Goal: Information Seeking & Learning: Check status

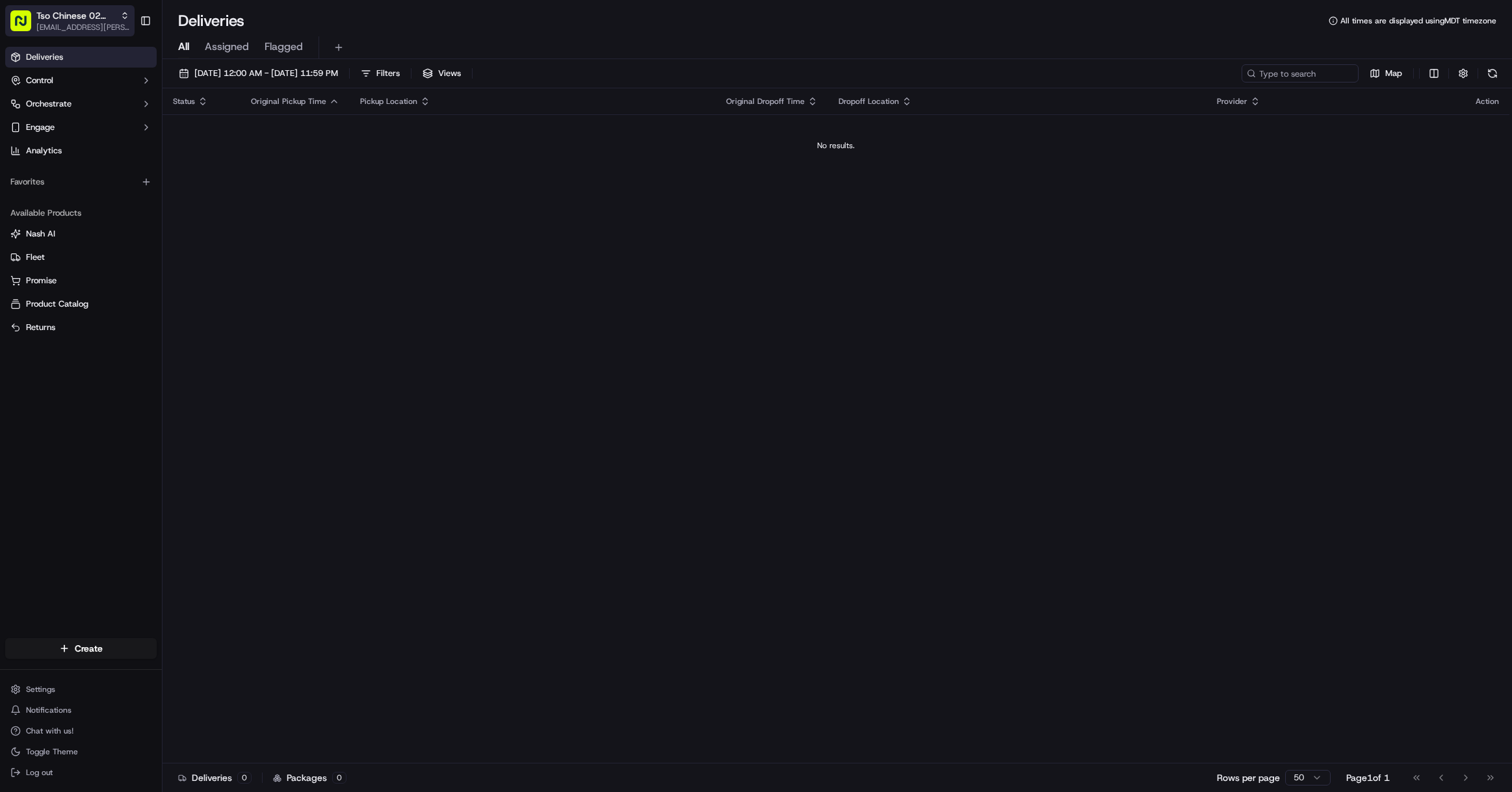
click at [98, 26] on span "[EMAIL_ADDRESS][PERSON_NAME][DOMAIN_NAME]" at bounding box center [83, 27] width 93 height 10
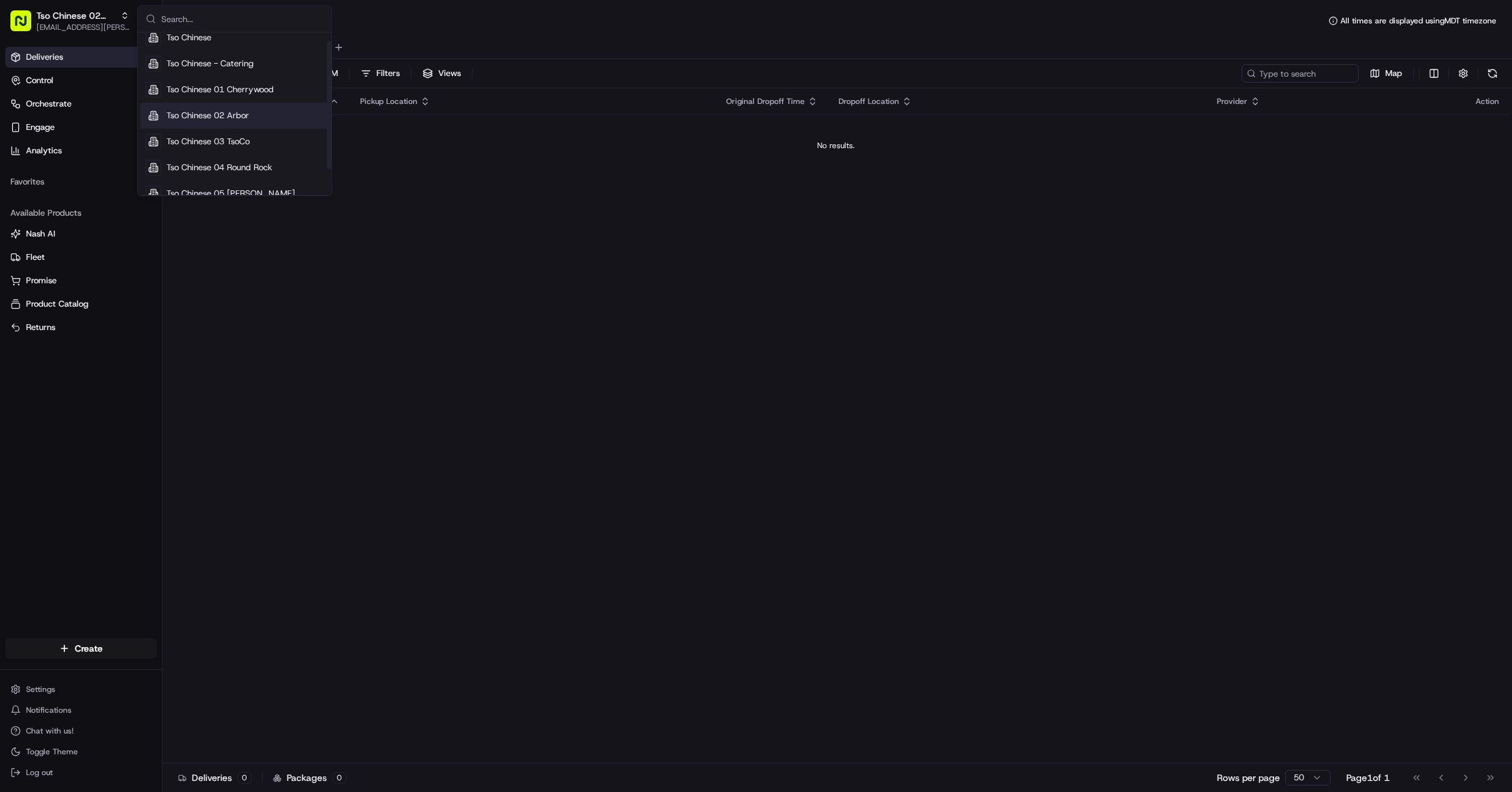
scroll to position [44, 0]
click at [238, 175] on span "Tso Chinese 05 [PERSON_NAME]" at bounding box center [231, 179] width 129 height 11
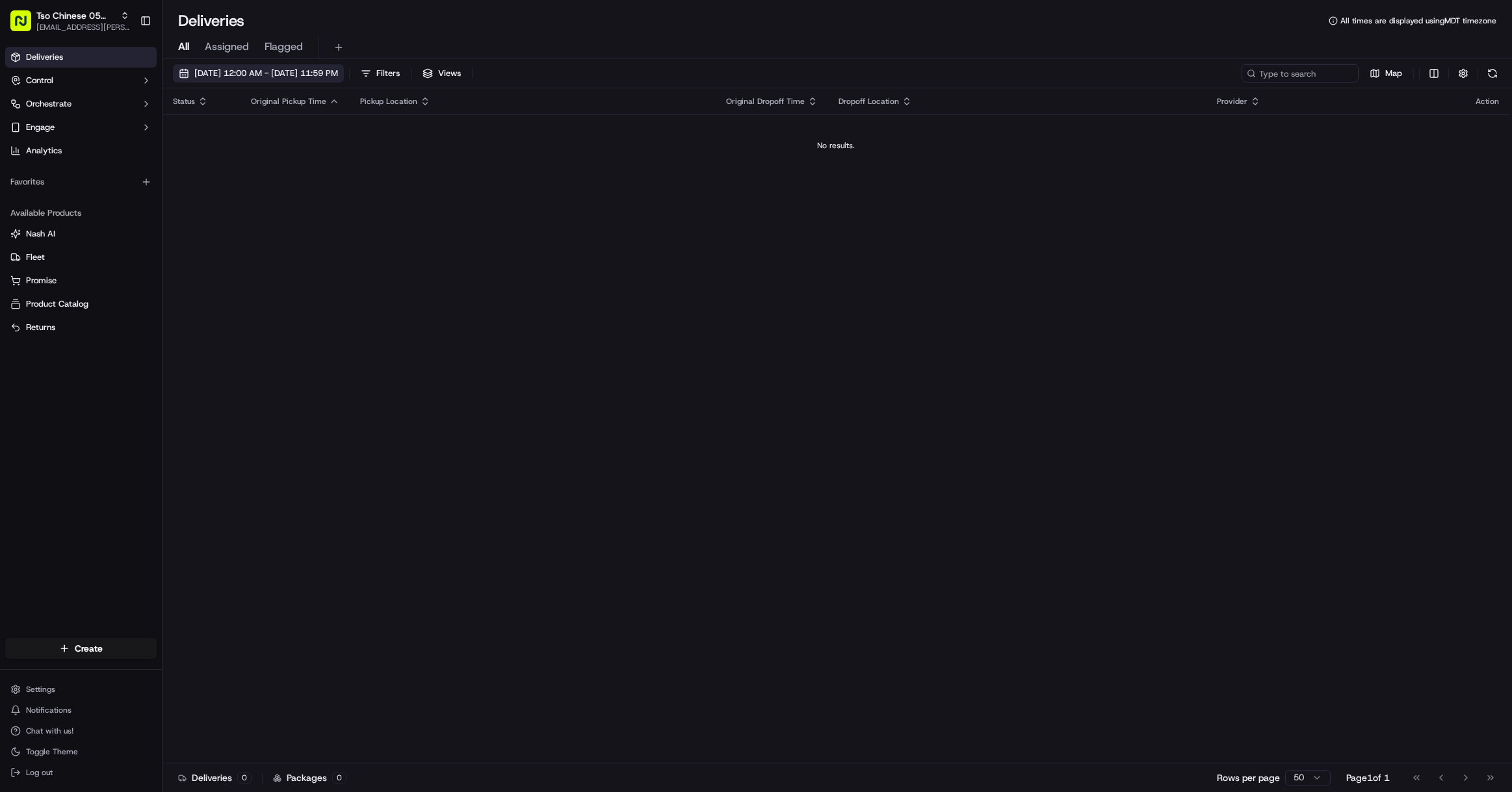
click at [314, 80] on button "[DATE] 12:00 AM - [DATE] 11:59 PM" at bounding box center [258, 73] width 171 height 18
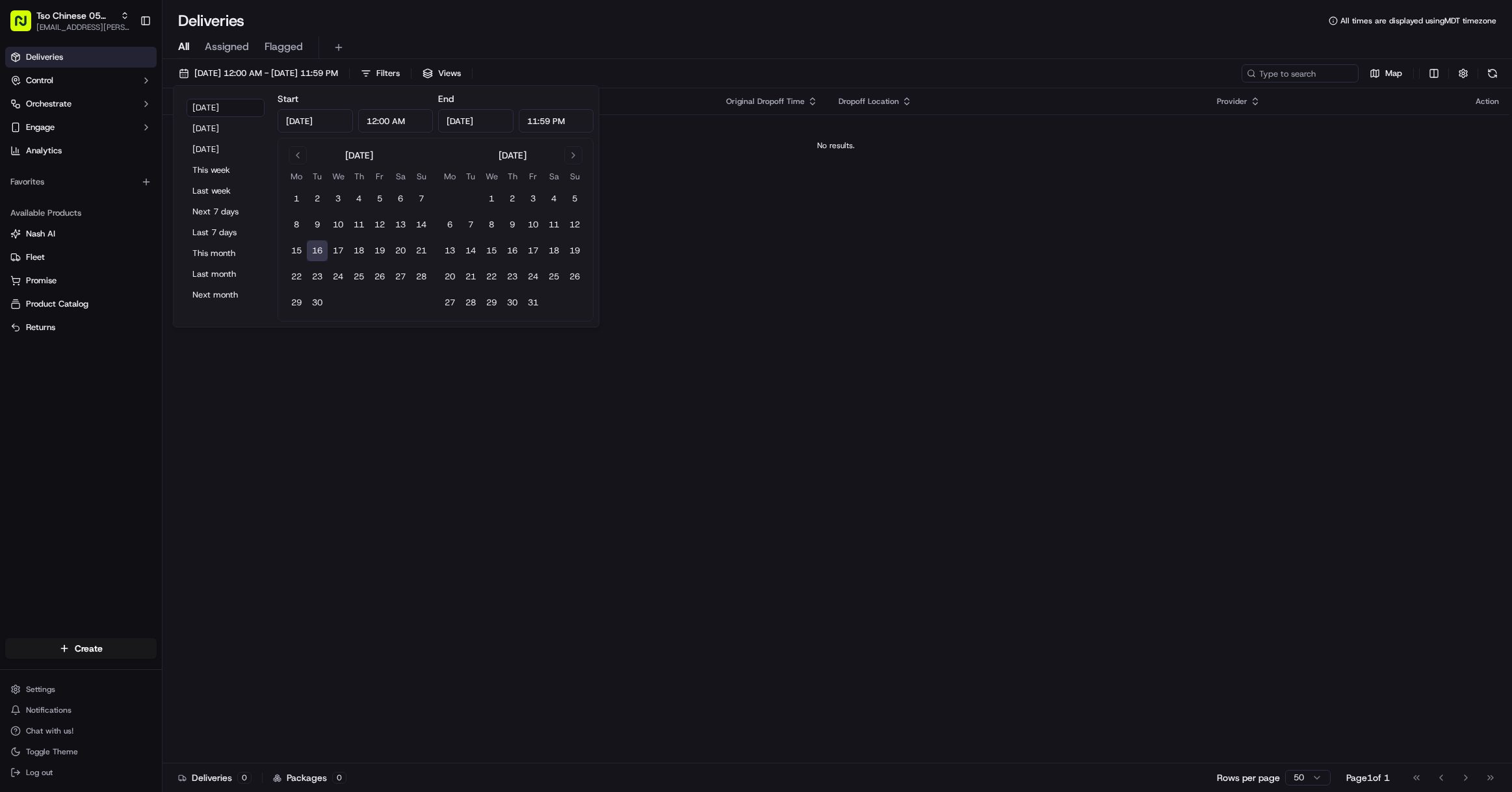
click at [320, 247] on button "16" at bounding box center [317, 251] width 21 height 21
click at [319, 226] on button "9" at bounding box center [317, 224] width 21 height 21
type input "[DATE]"
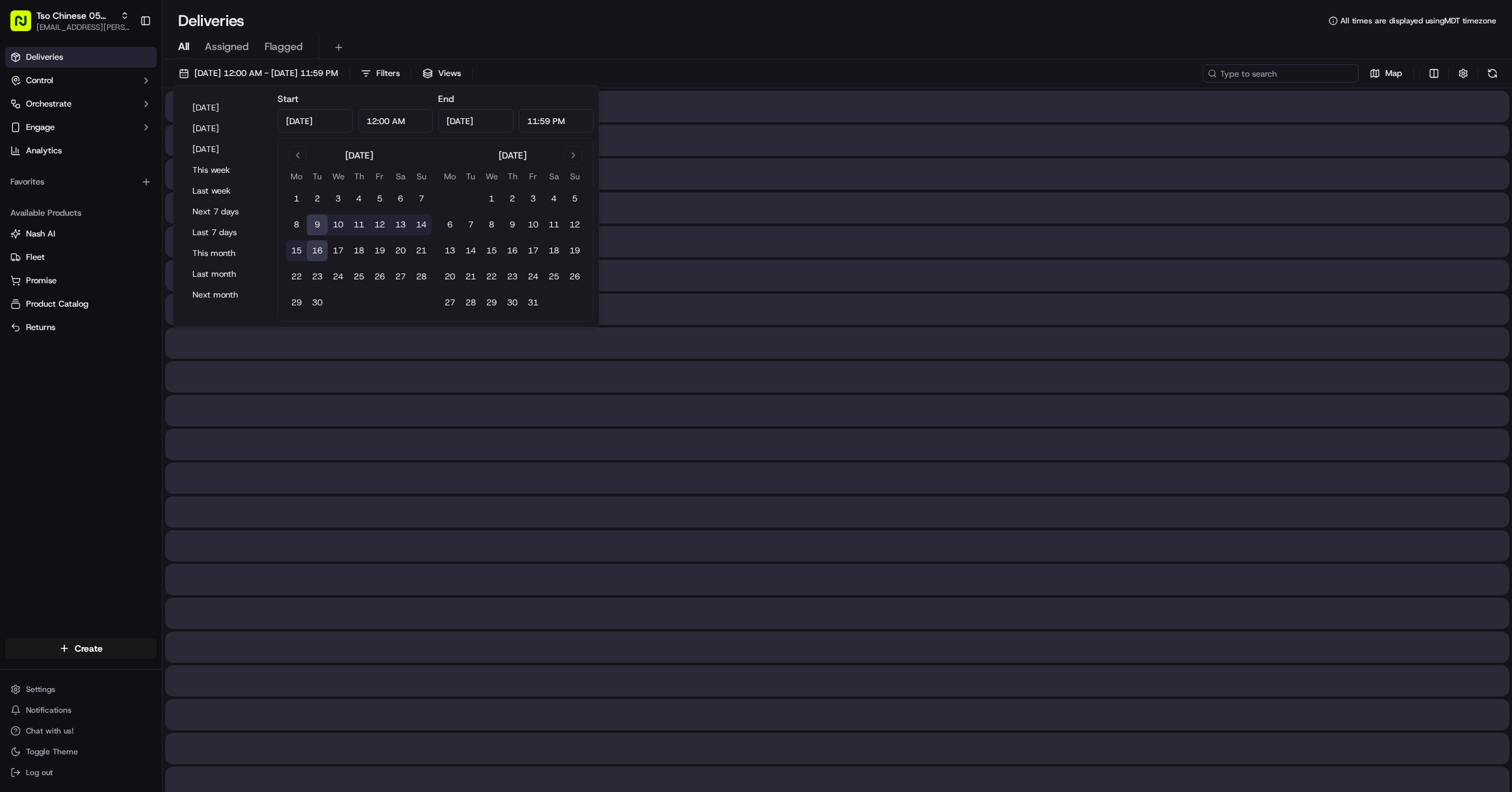
click at [1267, 74] on input at bounding box center [1280, 73] width 156 height 18
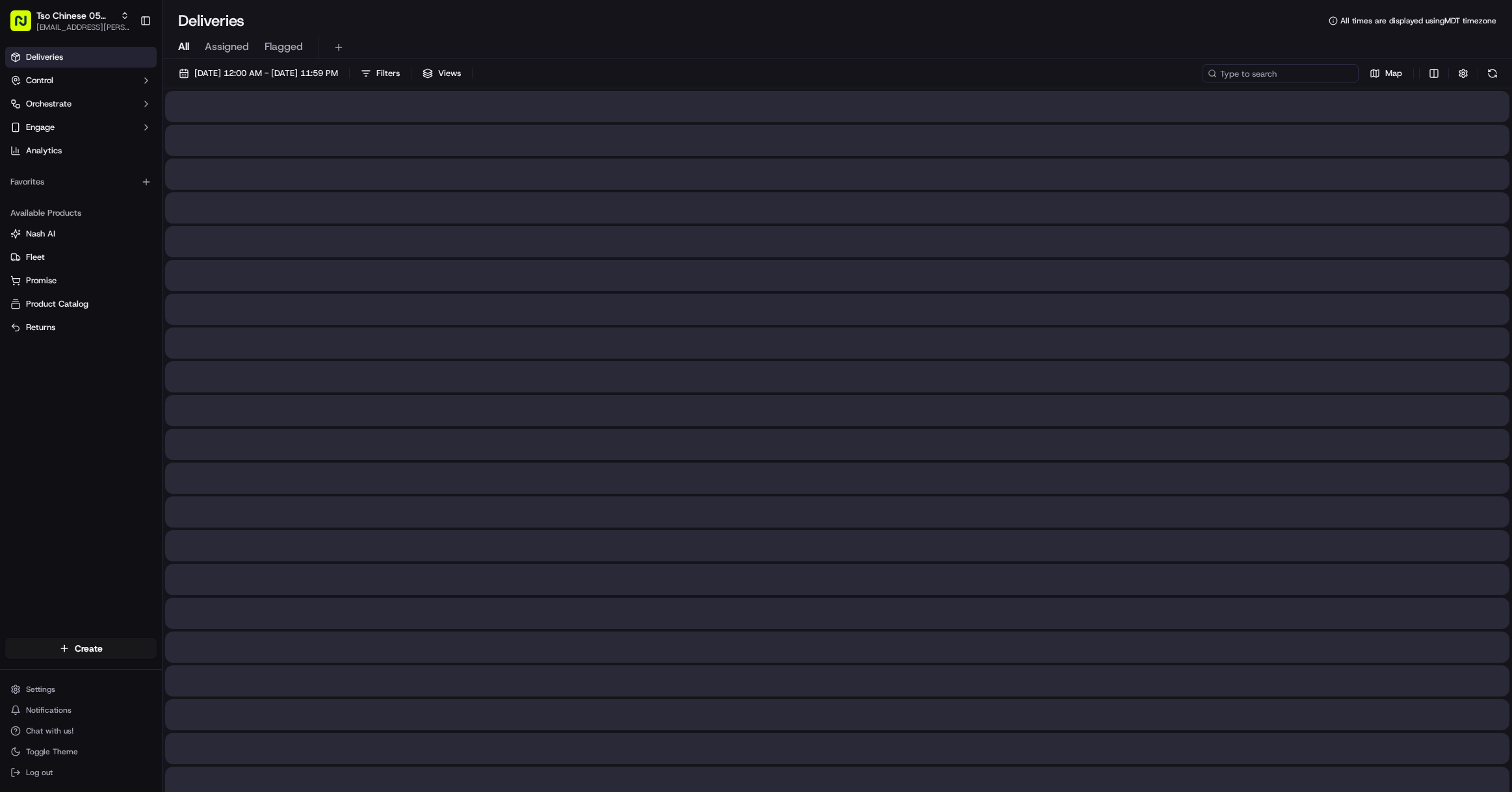
paste input "[PERSON_NAME]"
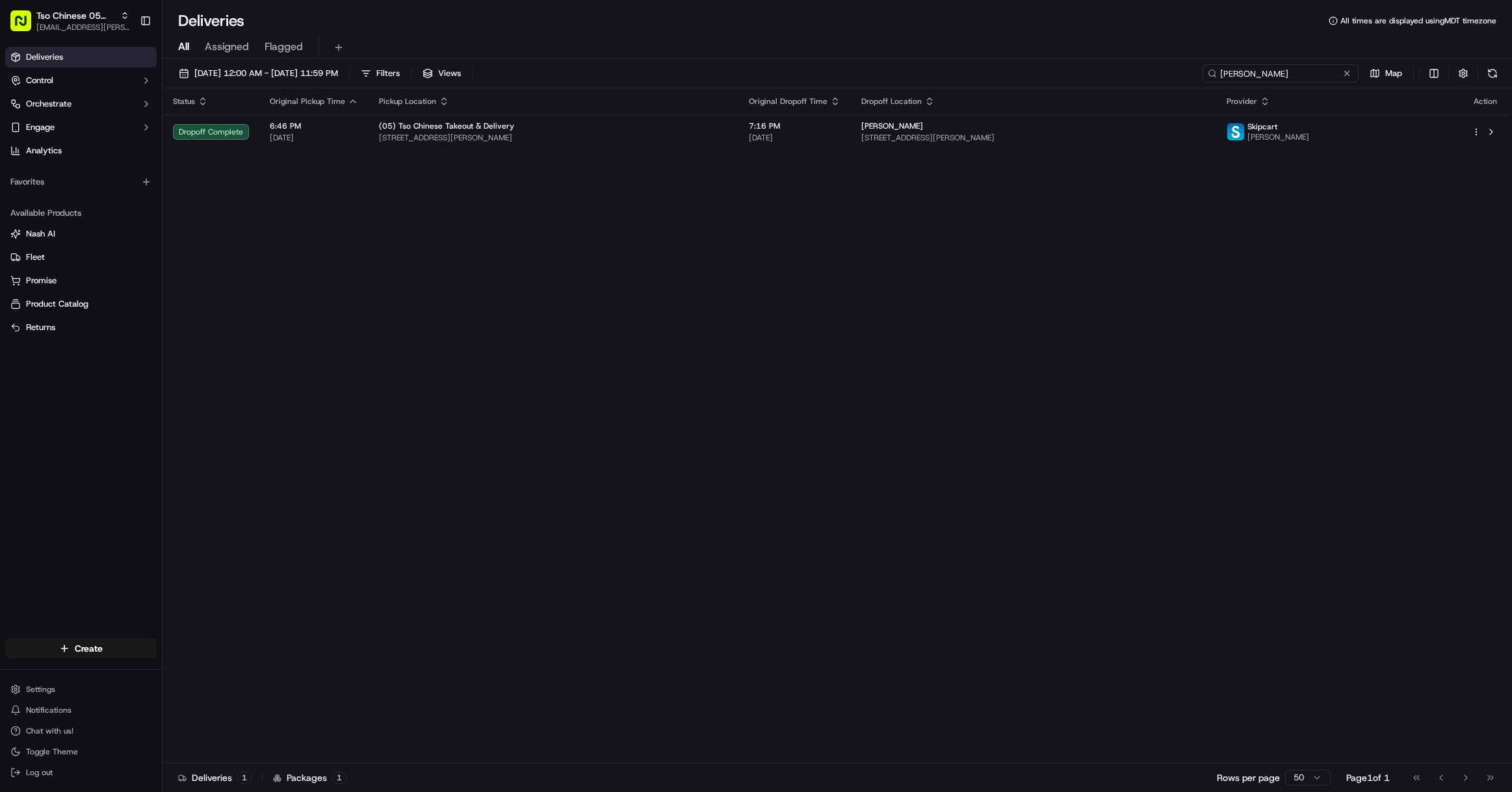
type input "[PERSON_NAME]"
click at [62, 28] on span "[EMAIL_ADDRESS][PERSON_NAME][DOMAIN_NAME]" at bounding box center [83, 27] width 93 height 10
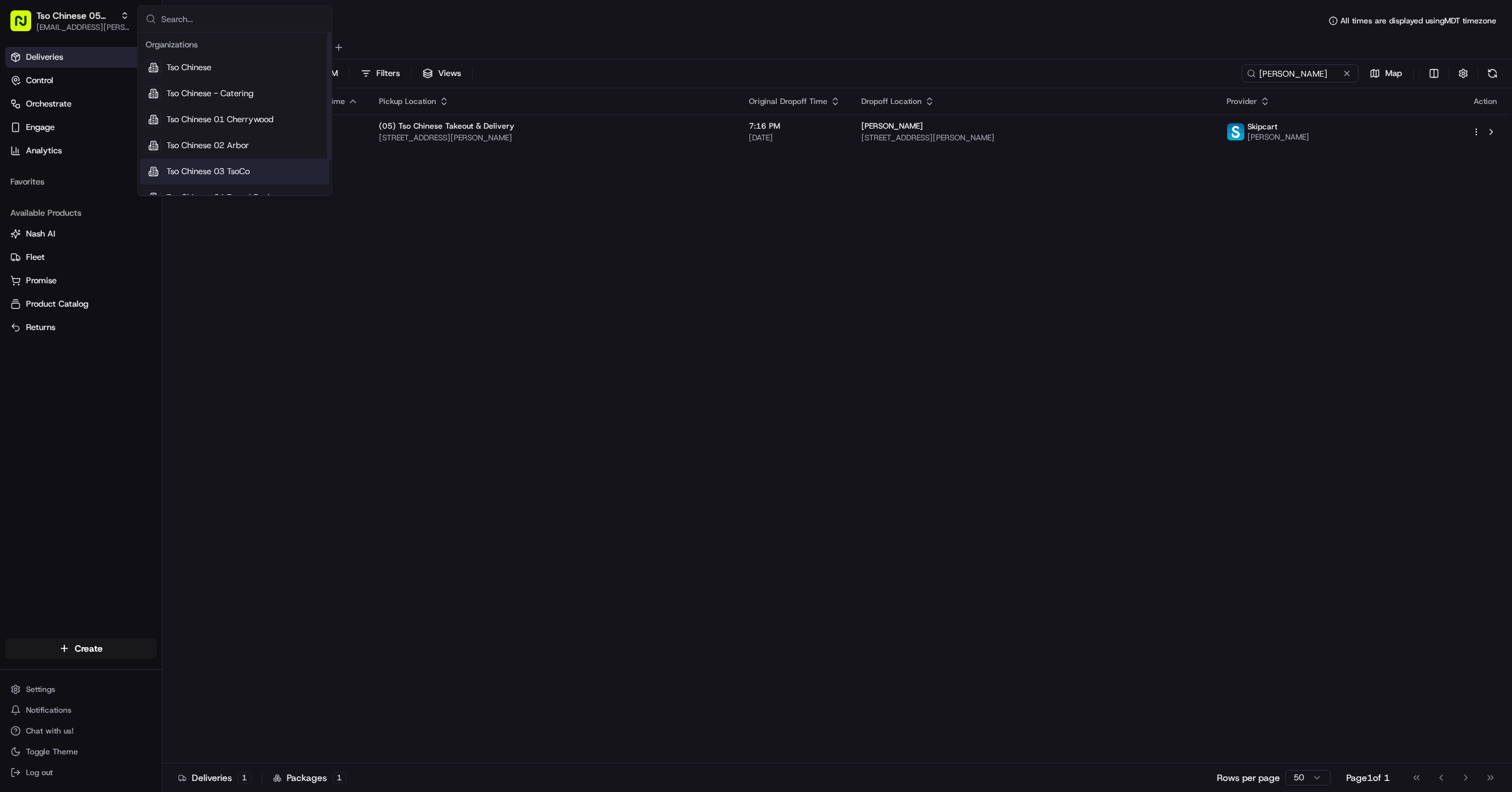
click at [220, 171] on span "Tso Chinese 03 TsoCo" at bounding box center [208, 171] width 83 height 11
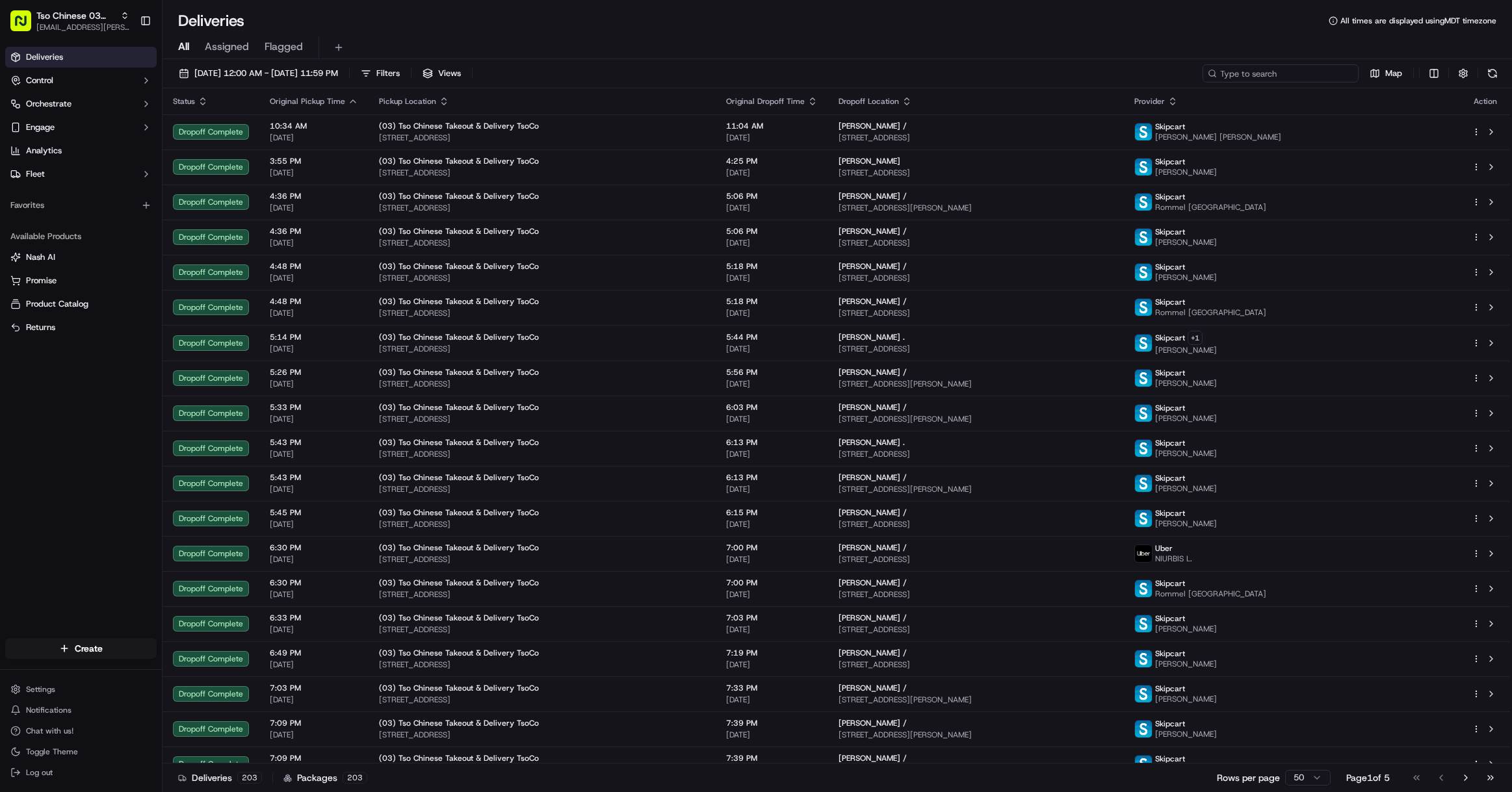
click at [1259, 75] on input at bounding box center [1280, 73] width 156 height 18
paste input "[PERSON_NAME]"
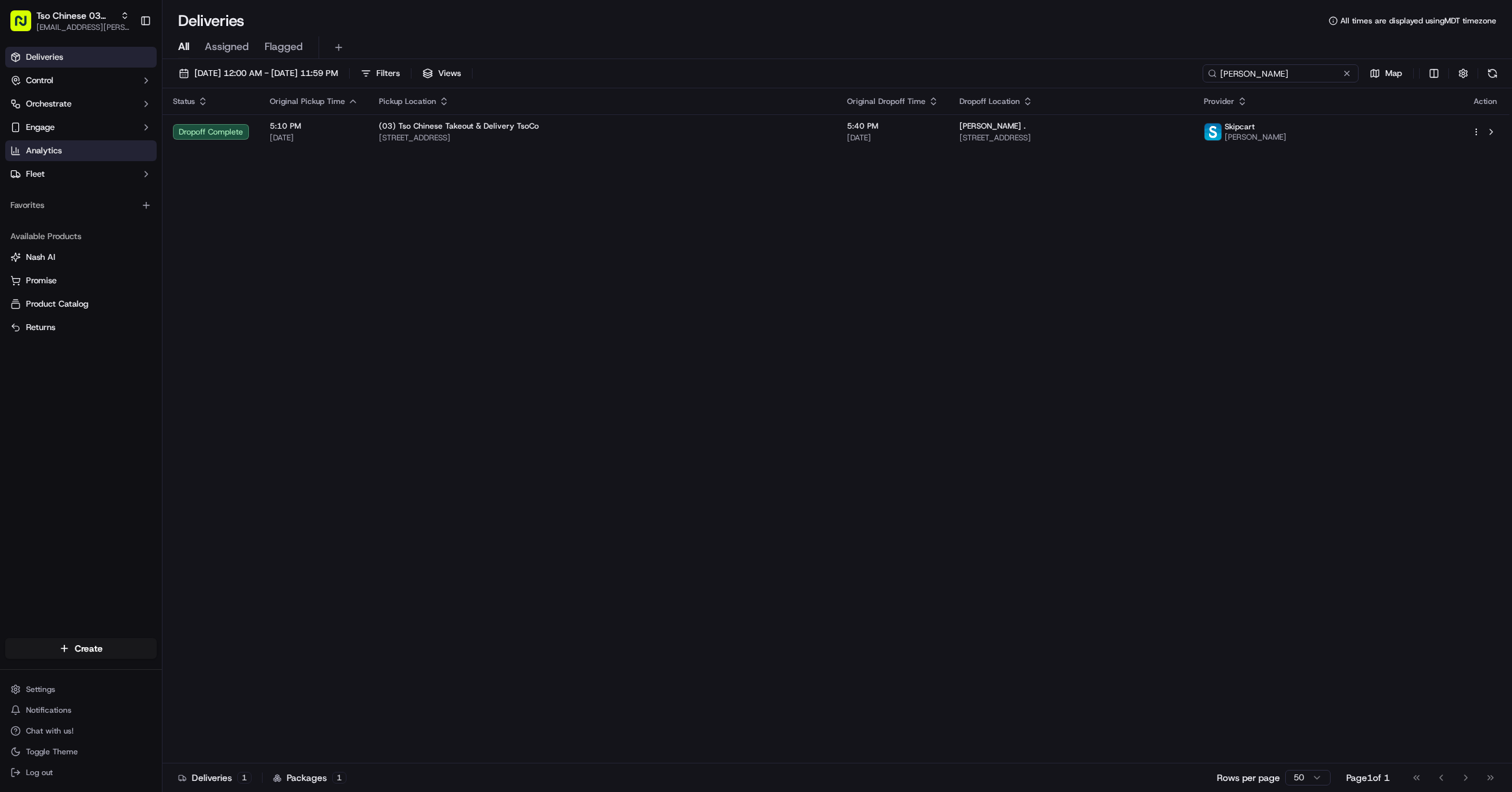
type input "[PERSON_NAME]"
click at [86, 24] on span "[EMAIL_ADDRESS][PERSON_NAME][DOMAIN_NAME]" at bounding box center [83, 27] width 93 height 10
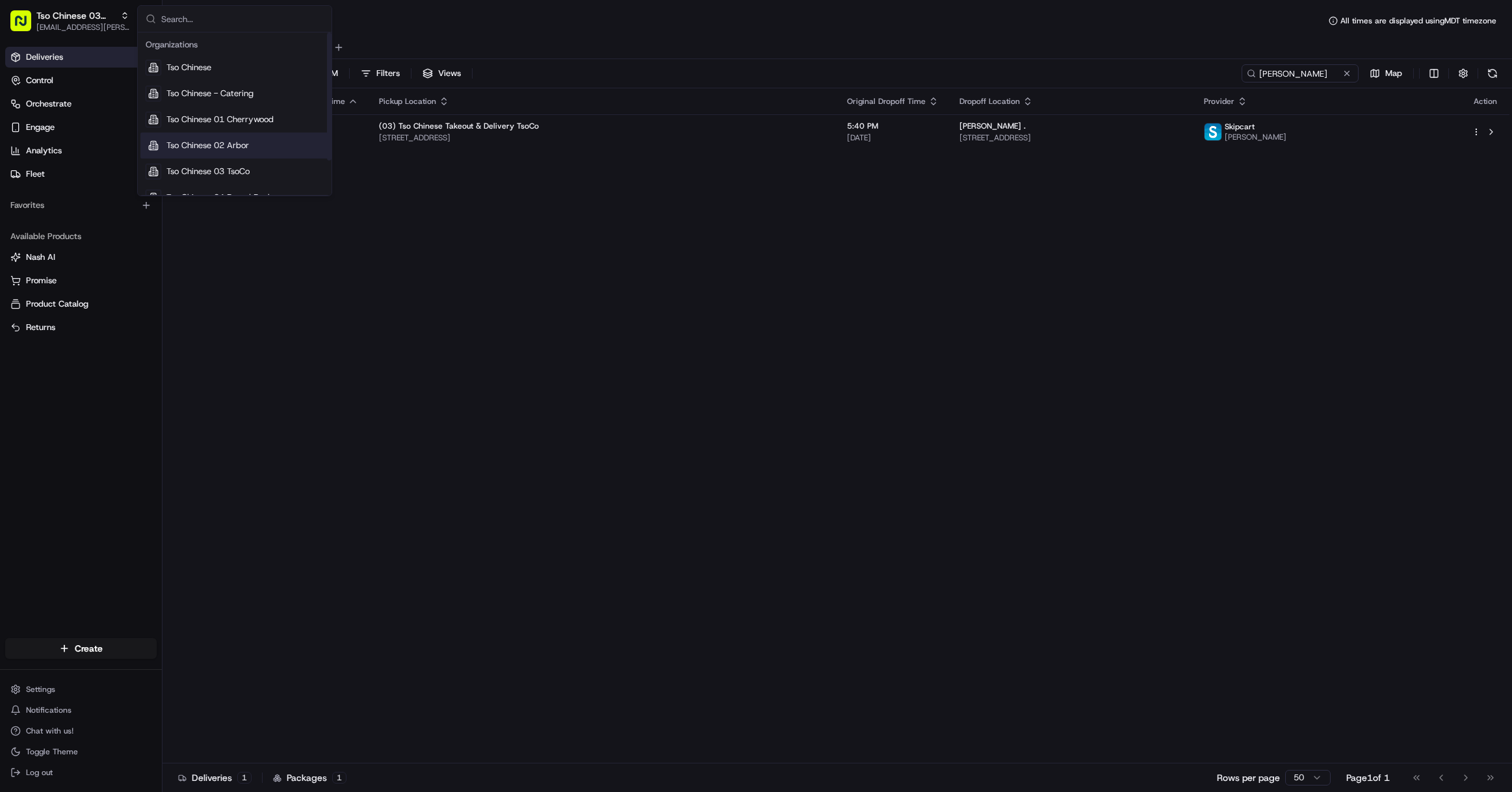
click at [222, 138] on div "Tso Chinese 02 Arbor" at bounding box center [235, 146] width 189 height 26
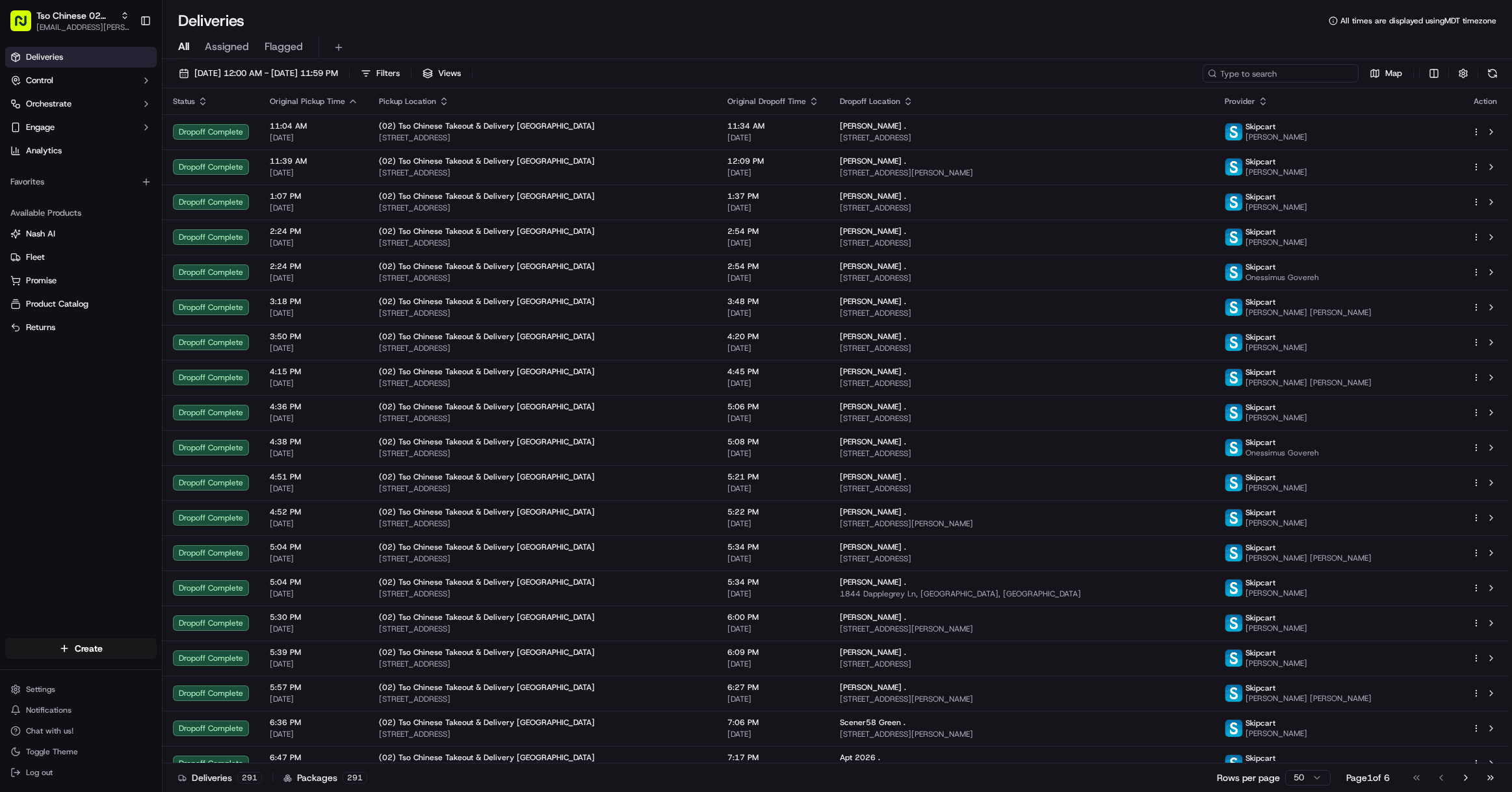
click at [1281, 79] on input at bounding box center [1280, 73] width 156 height 18
paste input "Lavender Hills"
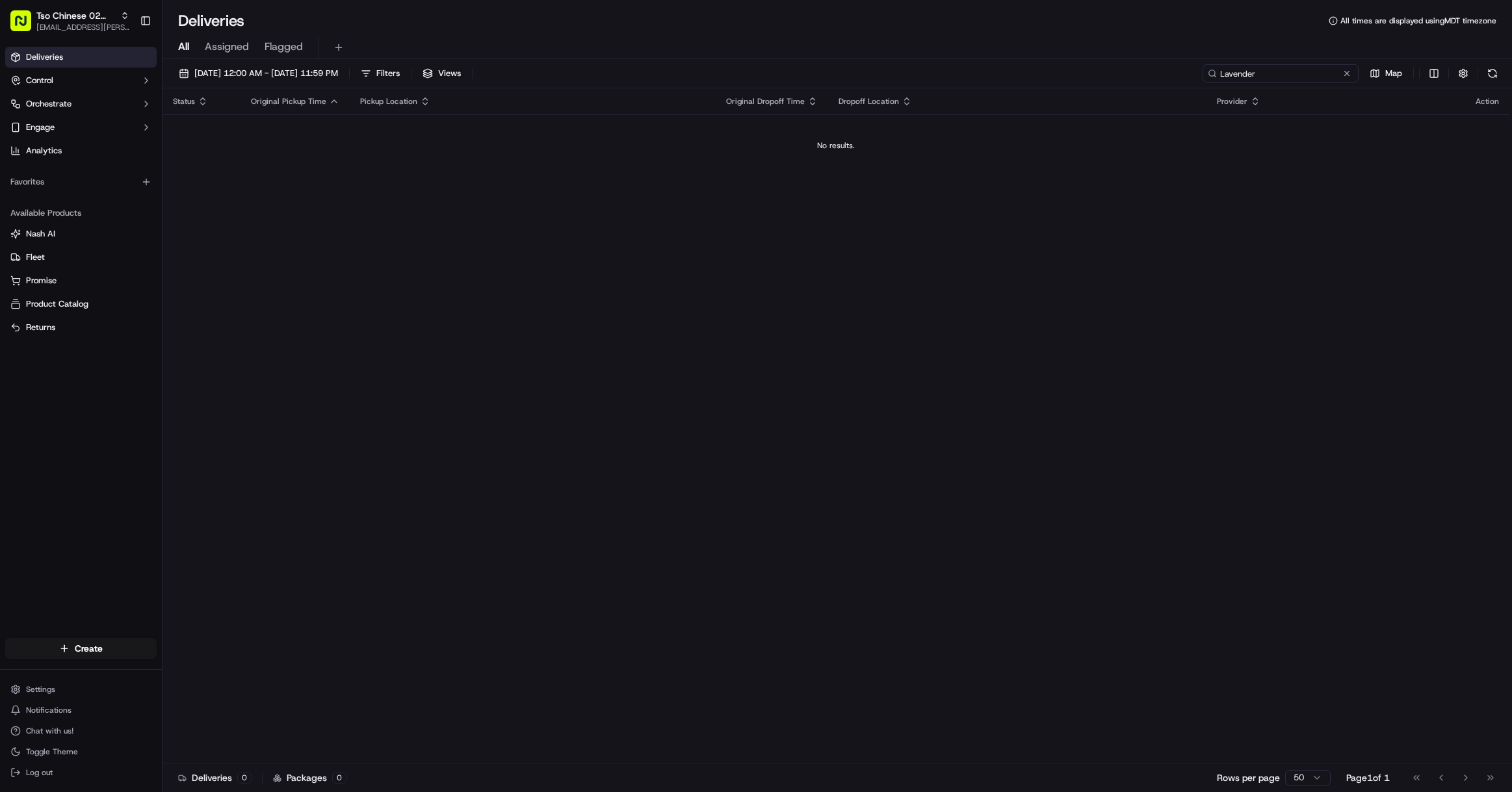
type input "Lavender"
